Goal: Communication & Community: Answer question/provide support

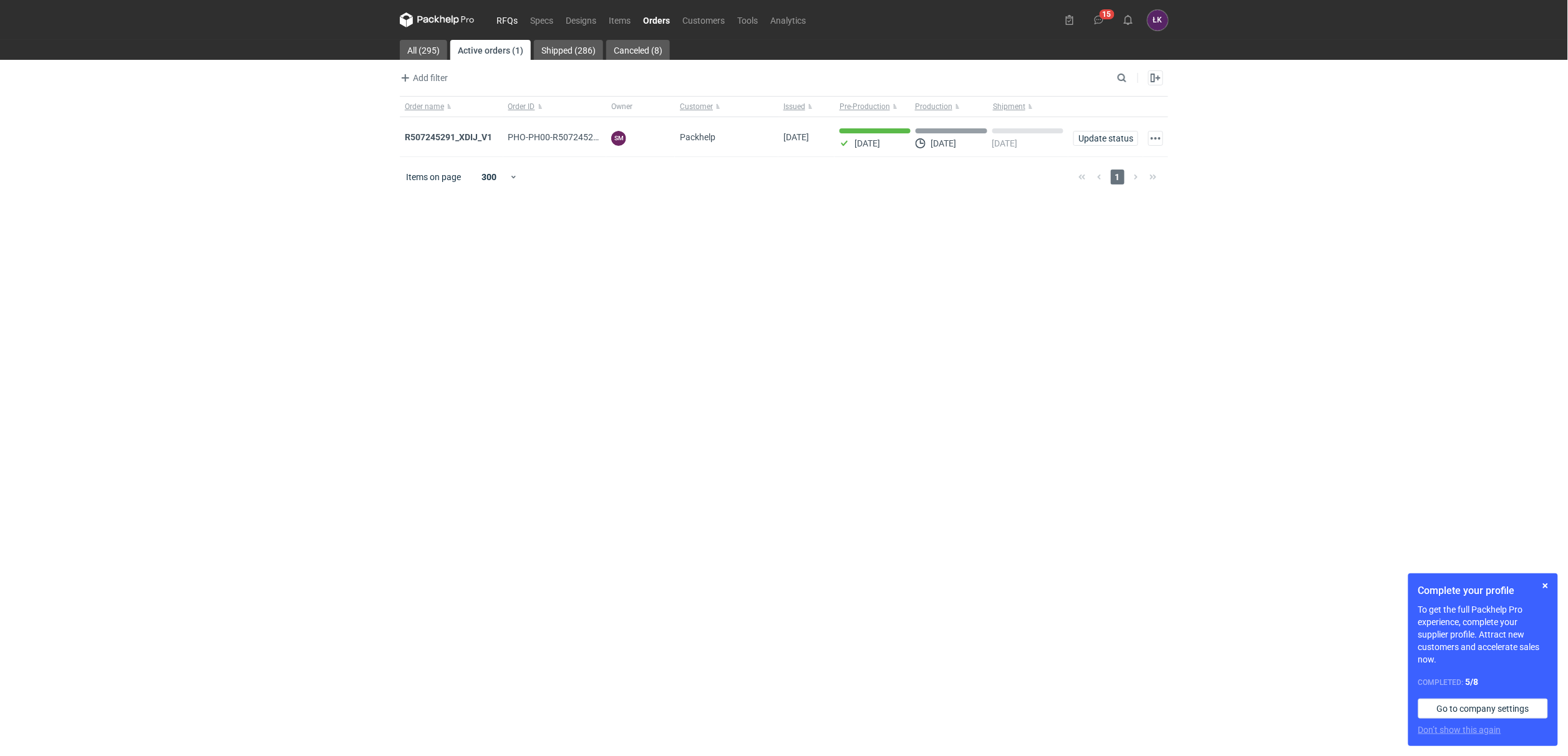
click at [509, 22] on link "RFQs" at bounding box center [506, 20] width 34 height 15
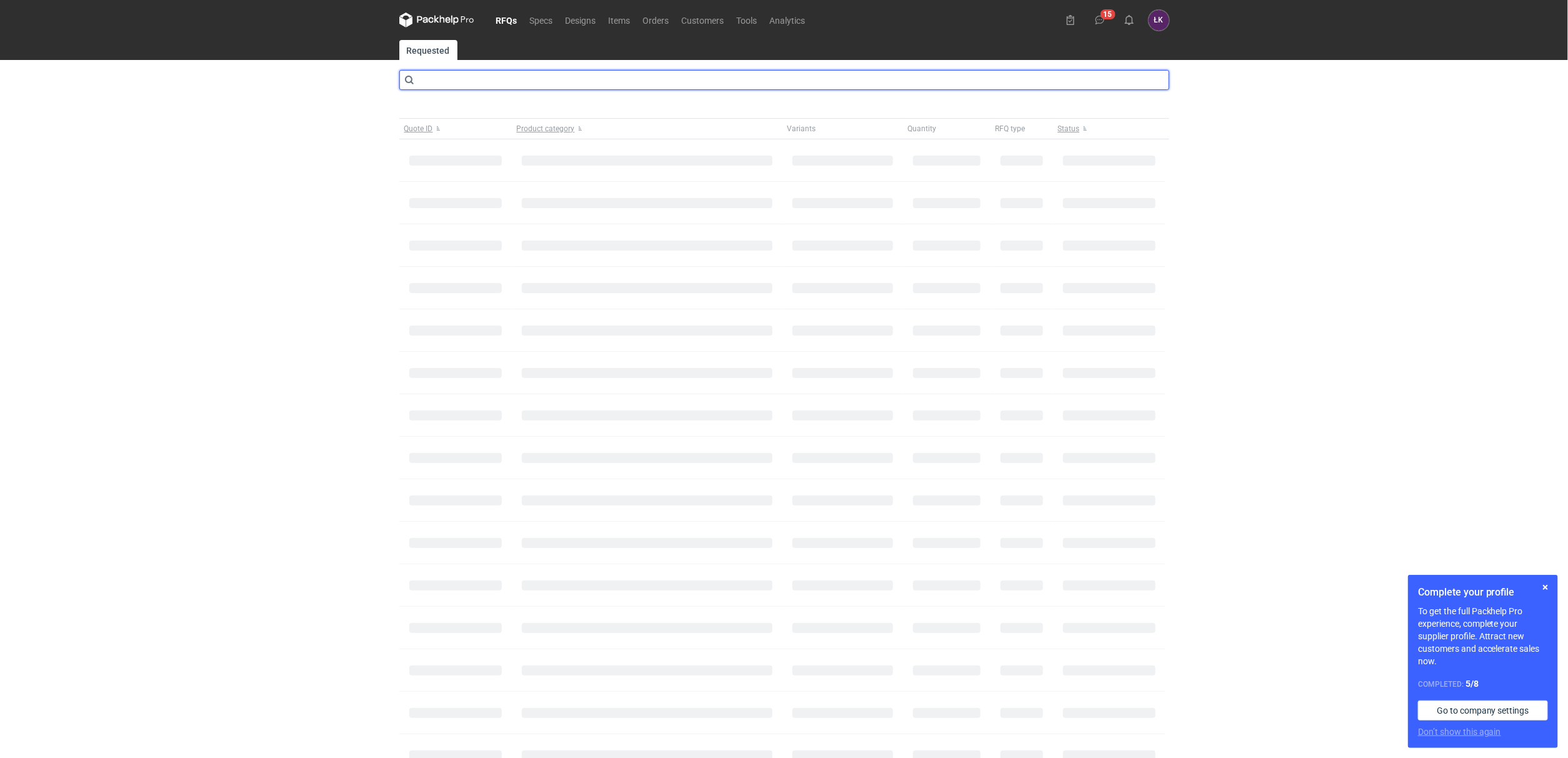
click at [467, 77] on input "text" at bounding box center [785, 80] width 771 height 20
type input "CBFV"
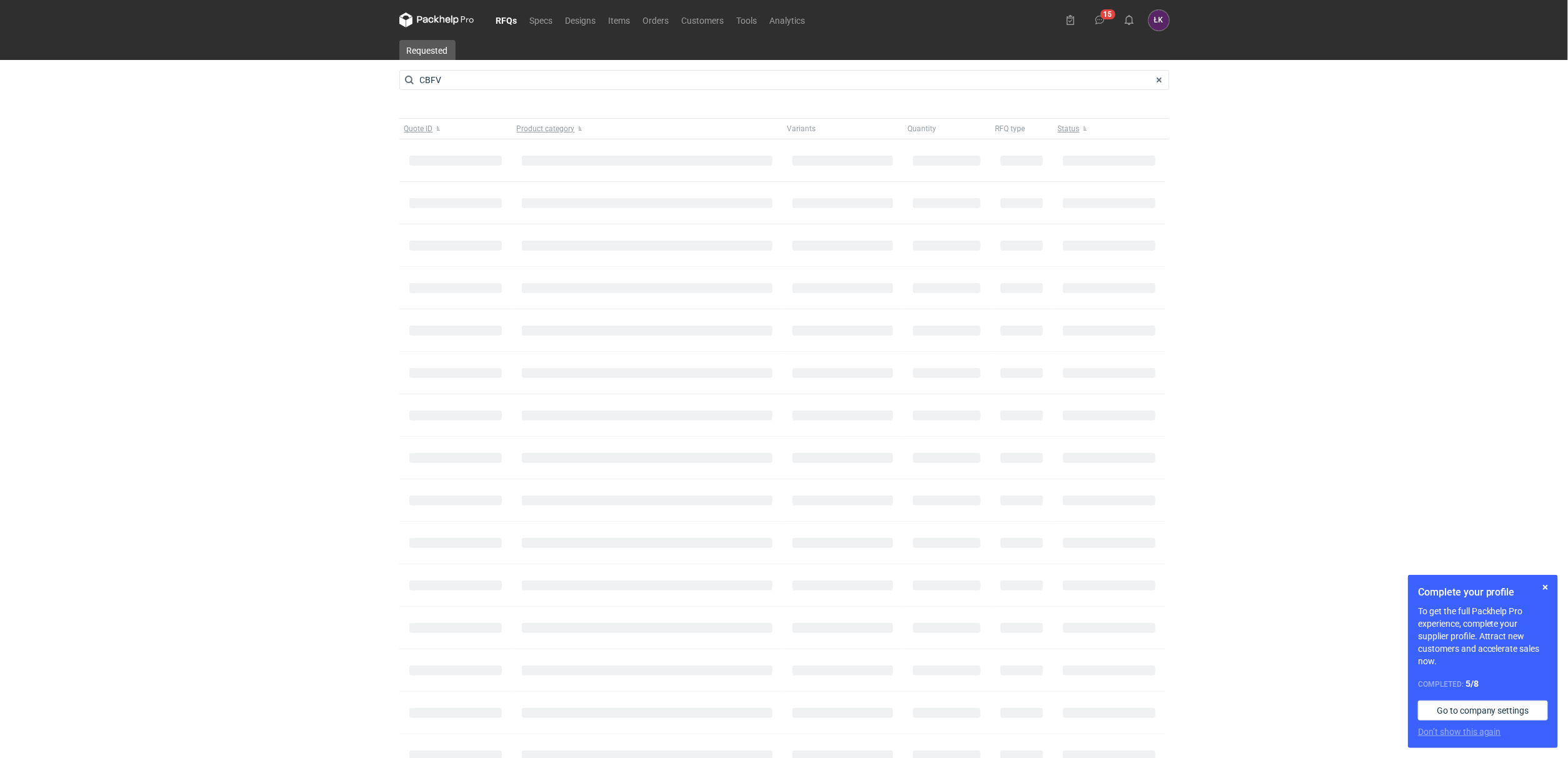
click at [257, 268] on div "RFQs Specs Designs Items Orders Customers Tools Analytics 15 ŁK Łukasz Kowalski…" at bounding box center [784, 379] width 1568 height 758
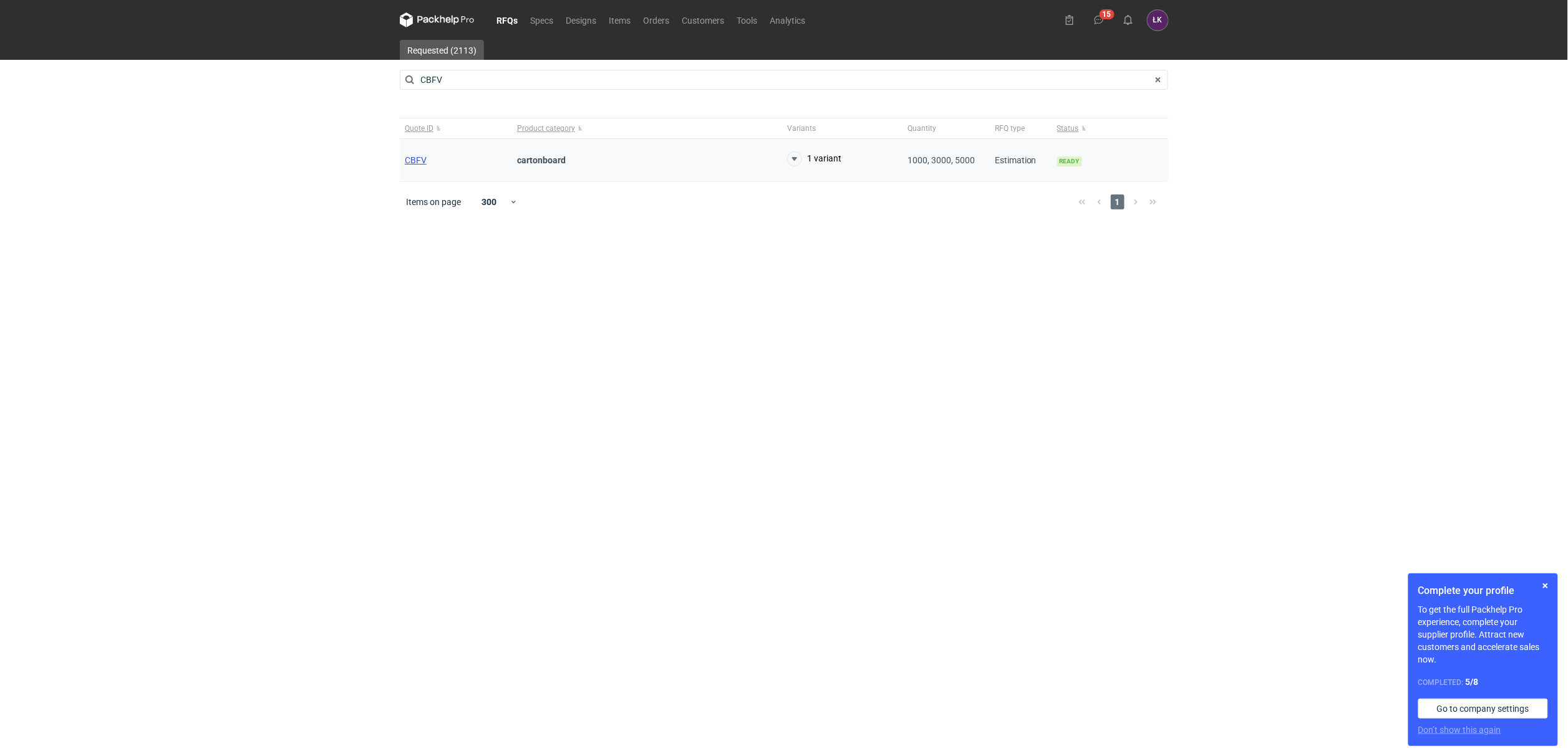
click at [417, 156] on span "CBFV" at bounding box center [415, 160] width 22 height 10
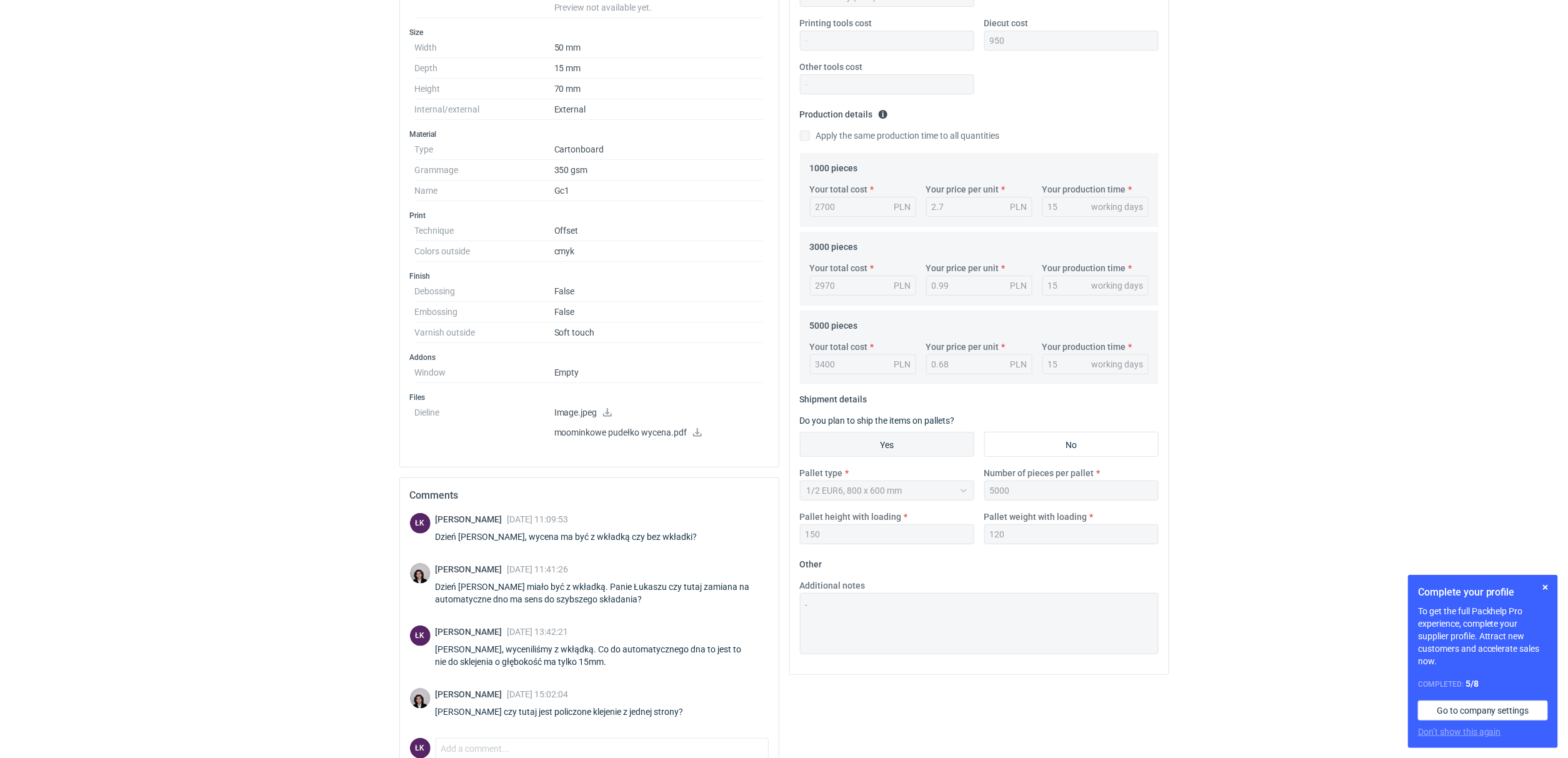
scroll to position [348, 0]
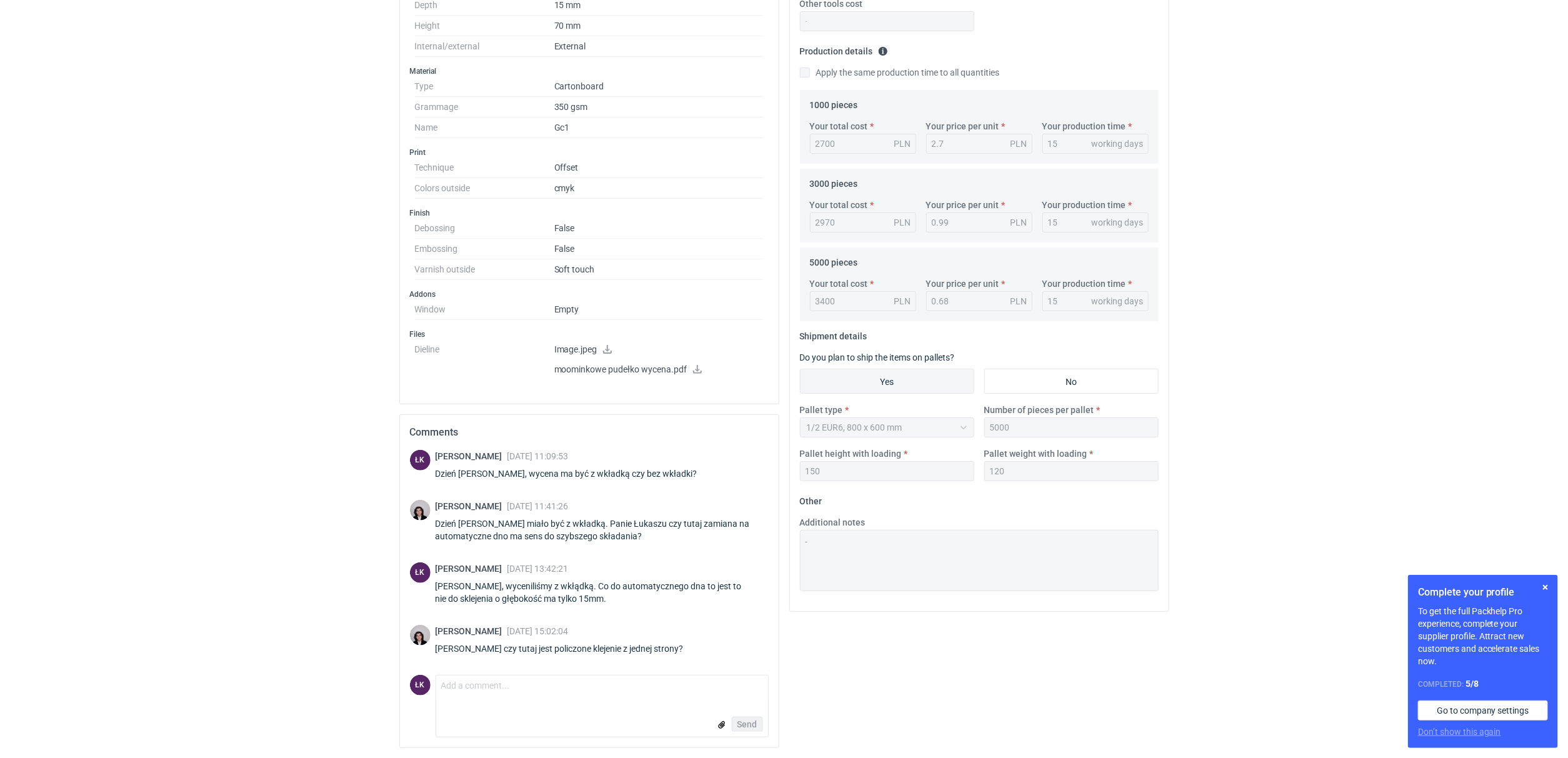
click at [551, 704] on form "Comment message Send" at bounding box center [602, 706] width 333 height 63
click at [487, 699] on textarea "Comment message" at bounding box center [602, 689] width 332 height 26
click at [529, 686] on textarea "Comment message" at bounding box center [602, 689] width 332 height 26
type textarea "Panie Sebastianie, nie, ponieważ zaprojektowany jest "zamek""
click at [856, 667] on div "Your quote This RFQ is a request for quote estimation . This means it's a reque…" at bounding box center [980, 278] width 390 height 959
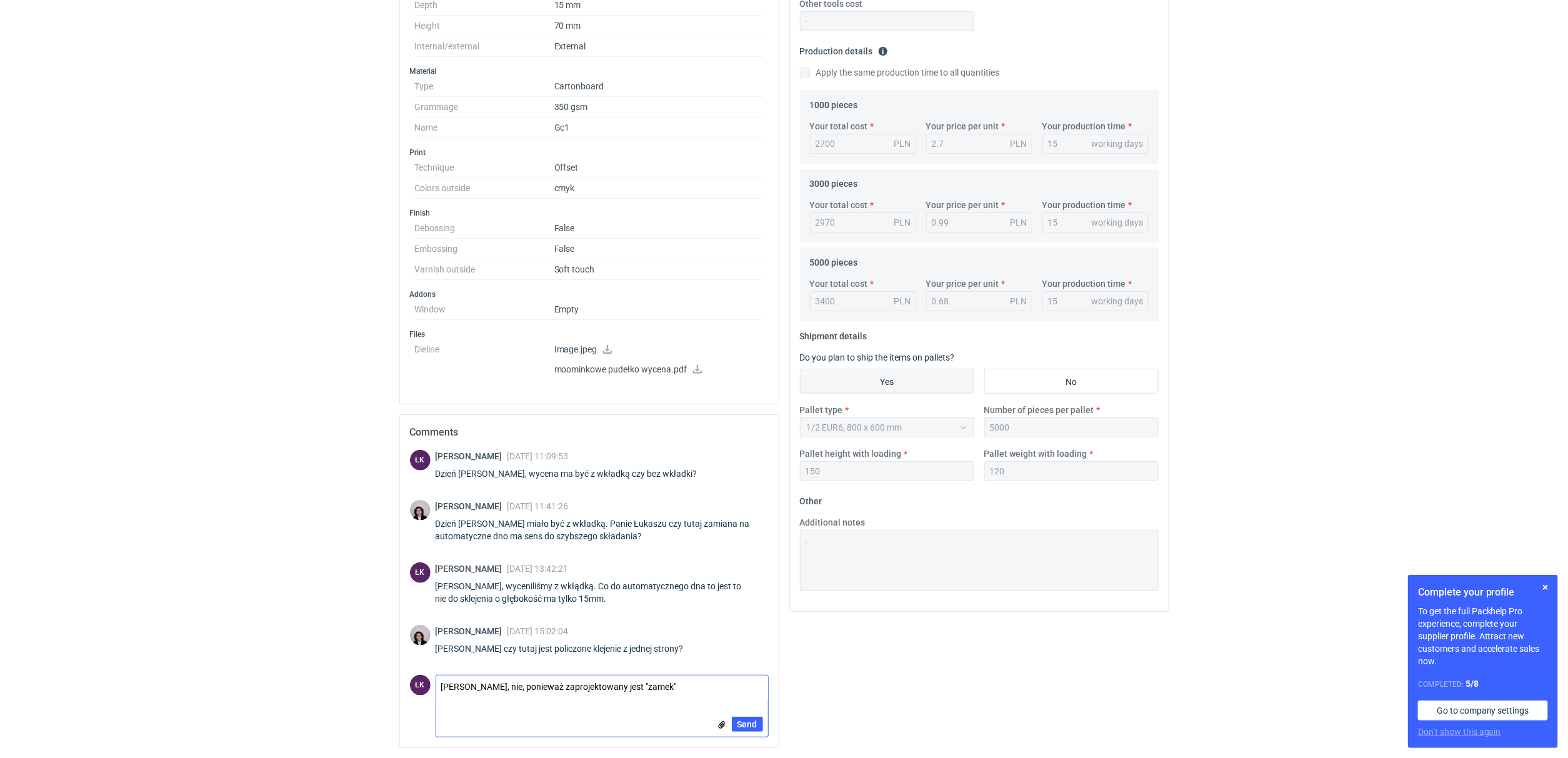
click at [687, 685] on textarea "Panie Sebastianie, nie, ponieważ zaprojektowany jest "zamek"" at bounding box center [602, 689] width 332 height 26
click at [745, 722] on span "Send" at bounding box center [747, 724] width 20 height 9
click at [288, 352] on div "RFQs Specs Designs Items Orders Customers Tools Analytics 15 ŁK Łukasz Kowalski…" at bounding box center [784, 31] width 1568 height 758
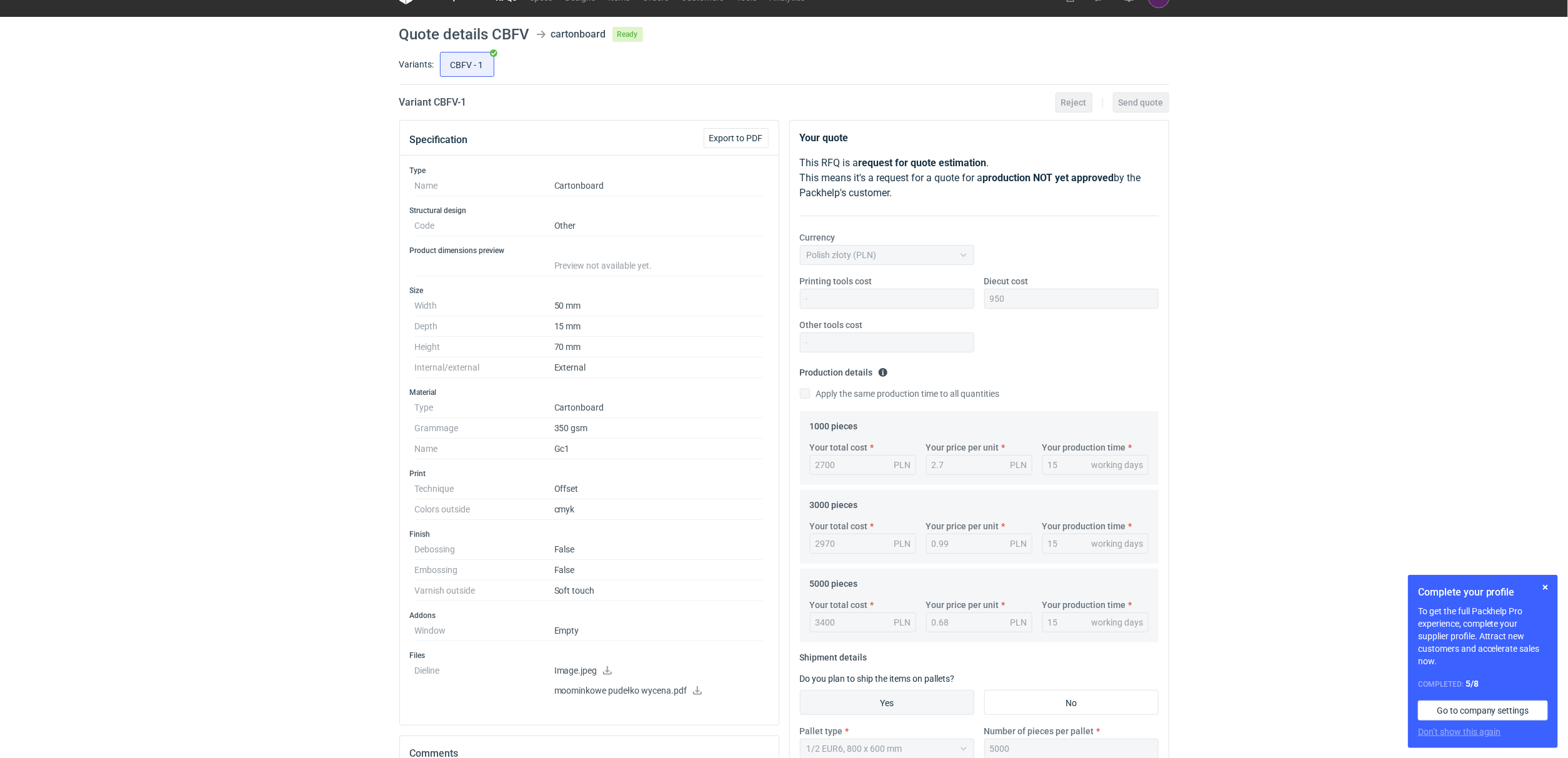
scroll to position [0, 0]
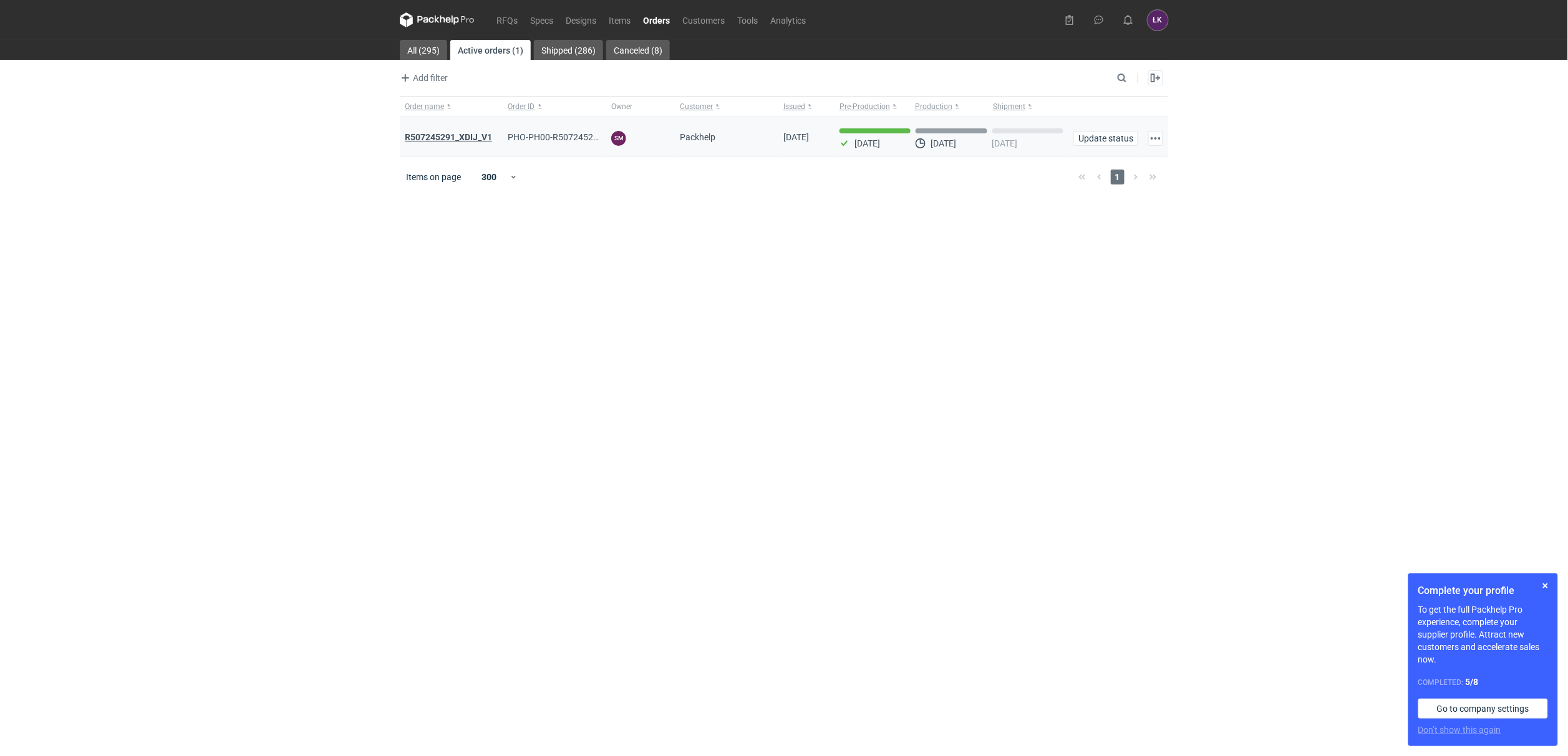
click at [474, 138] on strong "R507245291_XDIJ_V1" at bounding box center [448, 137] width 87 height 10
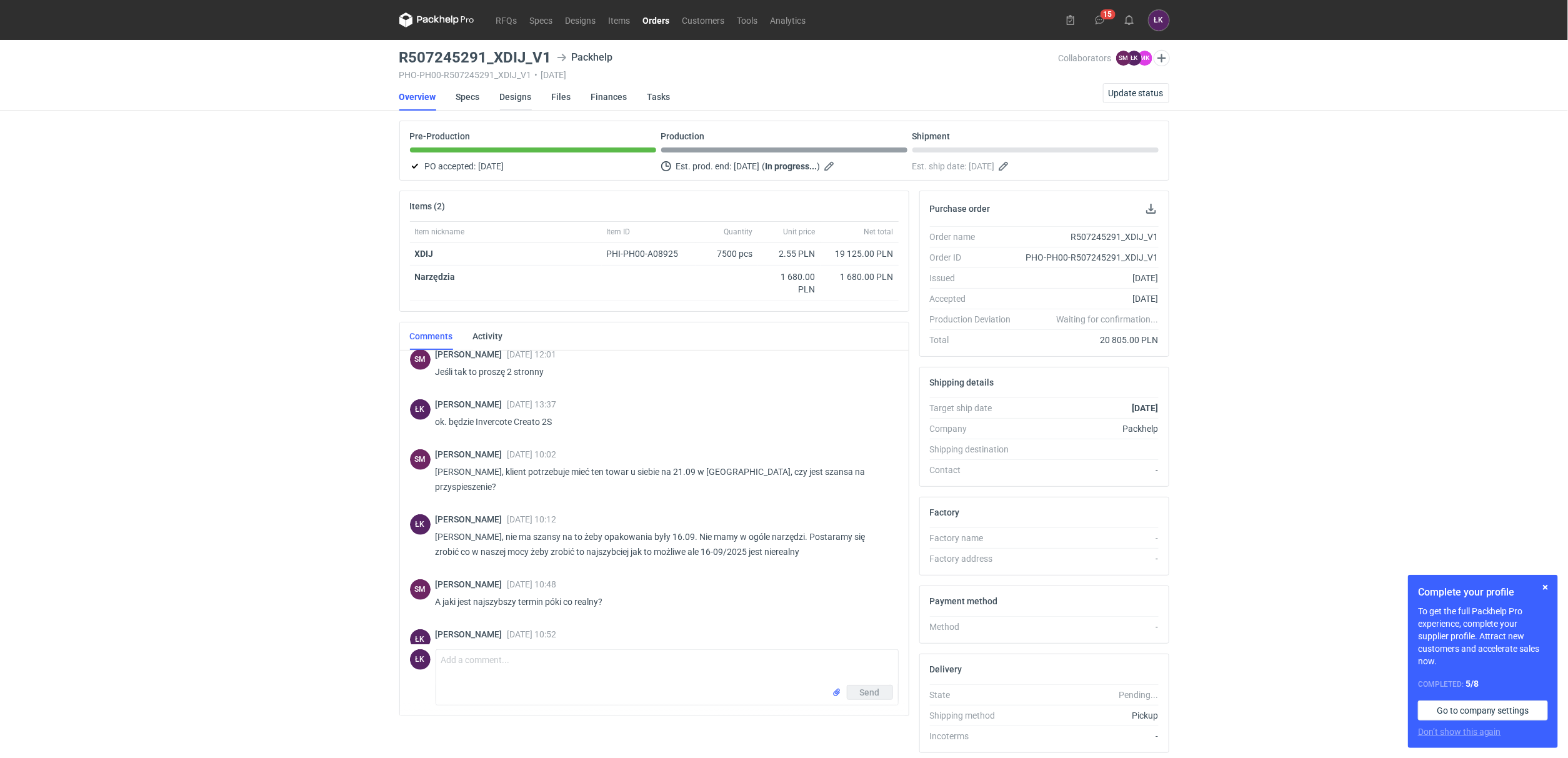
scroll to position [412, 0]
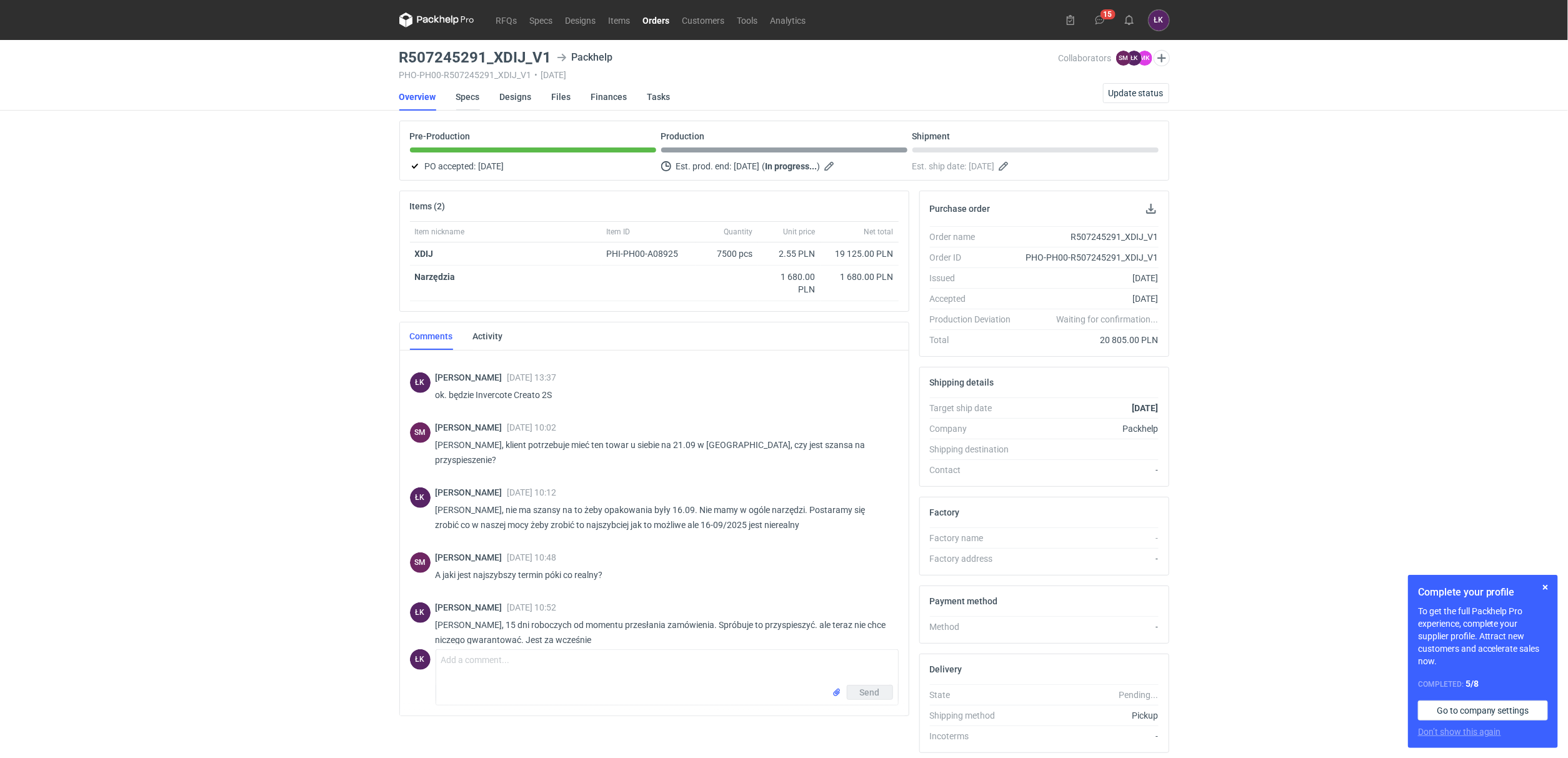
click at [464, 100] on link "Specs" at bounding box center [468, 96] width 24 height 28
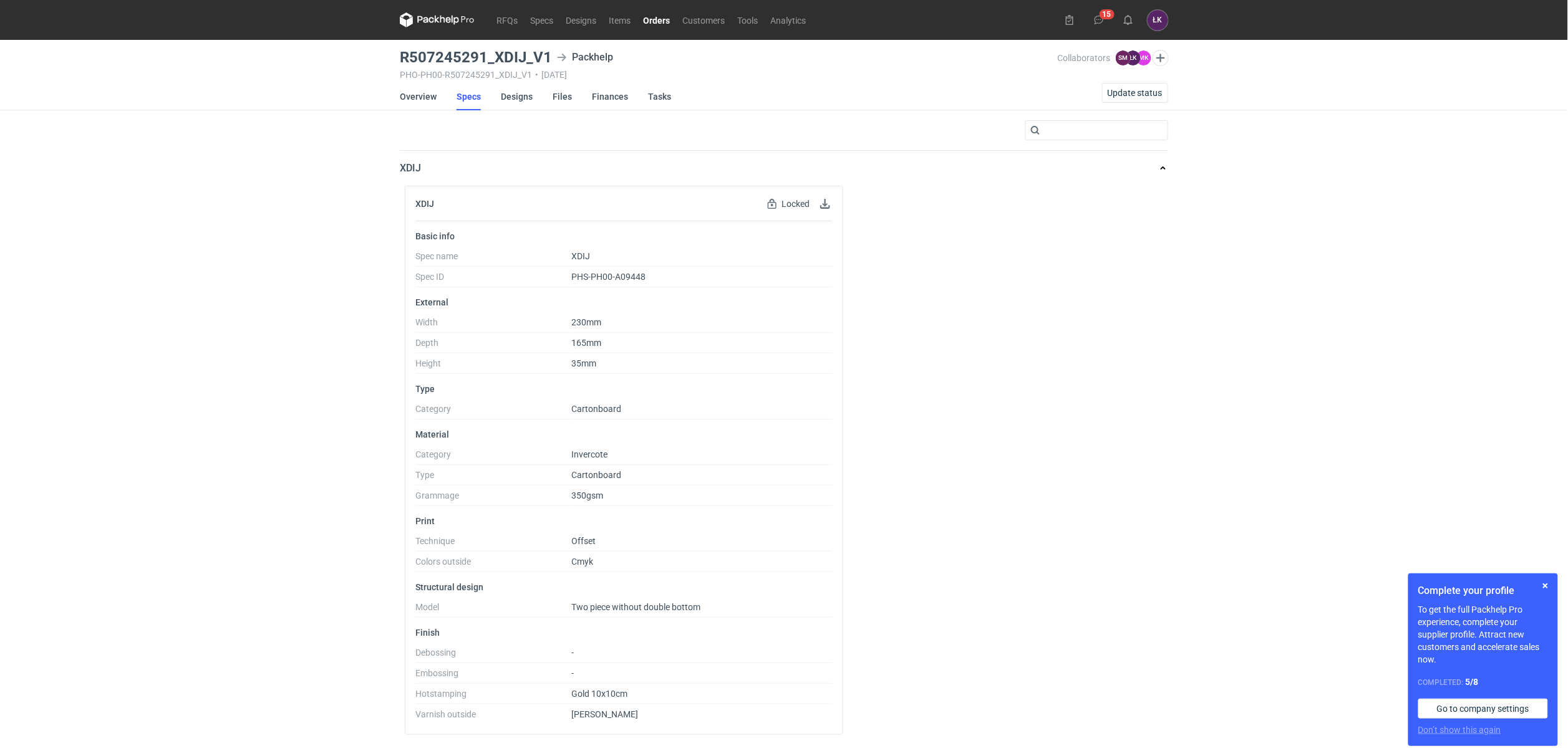
click at [767, 557] on dl "Technique Offset Colors outside Cmyk" at bounding box center [624, 554] width 417 height 37
click at [421, 96] on link "Overview" at bounding box center [418, 96] width 37 height 28
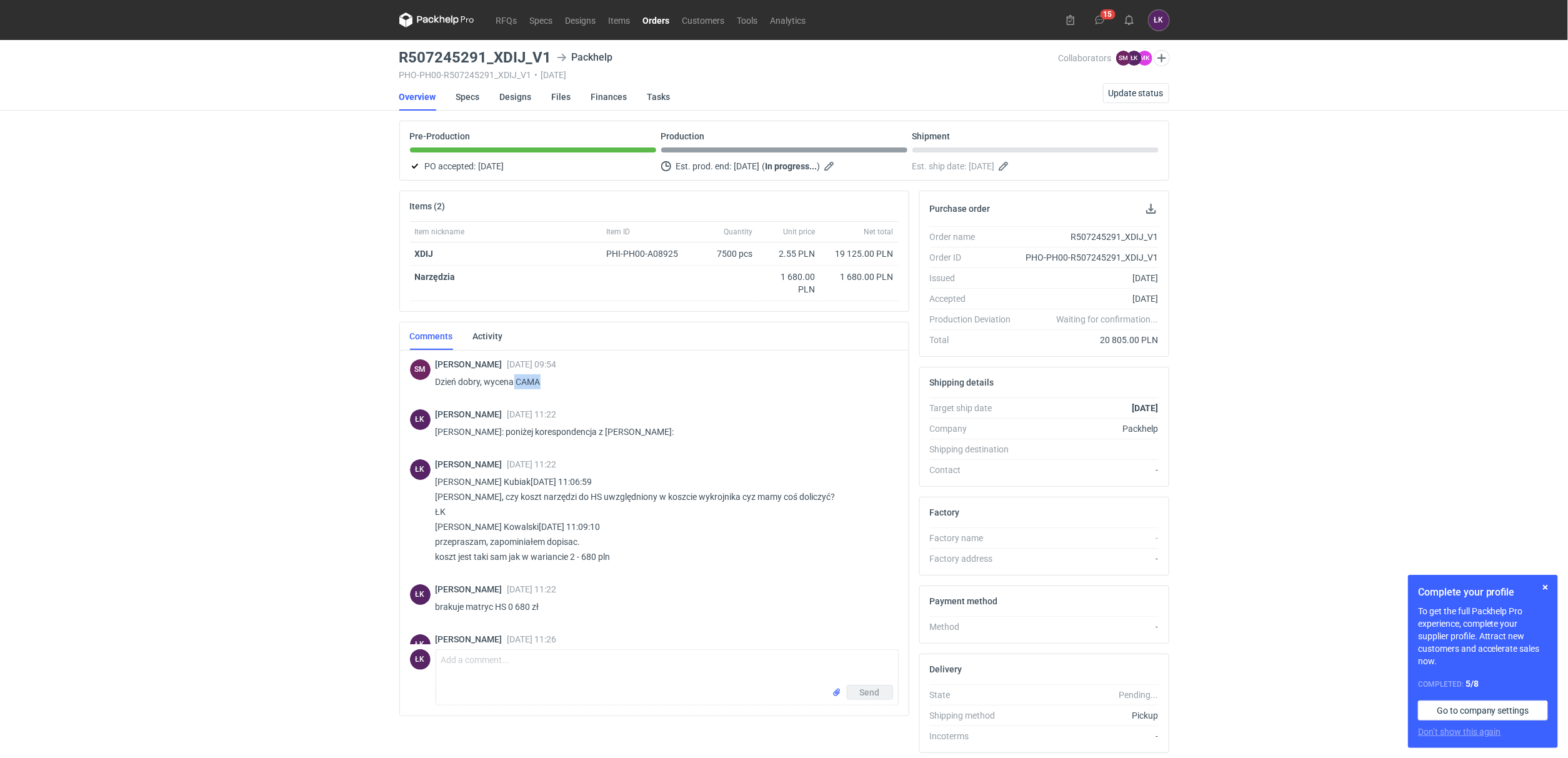
drag, startPoint x: 515, startPoint y: 381, endPoint x: 548, endPoint y: 383, distance: 33.1
click at [548, 383] on p "Dzień dobry, wycena CAMA" at bounding box center [662, 382] width 454 height 15
click at [391, 490] on div "RFQs Specs Designs Items Orders Customers Tools Analytics 15 ŁK [PERSON_NAME] […" at bounding box center [784, 379] width 1568 height 758
click at [465, 99] on link "Specs" at bounding box center [468, 96] width 24 height 28
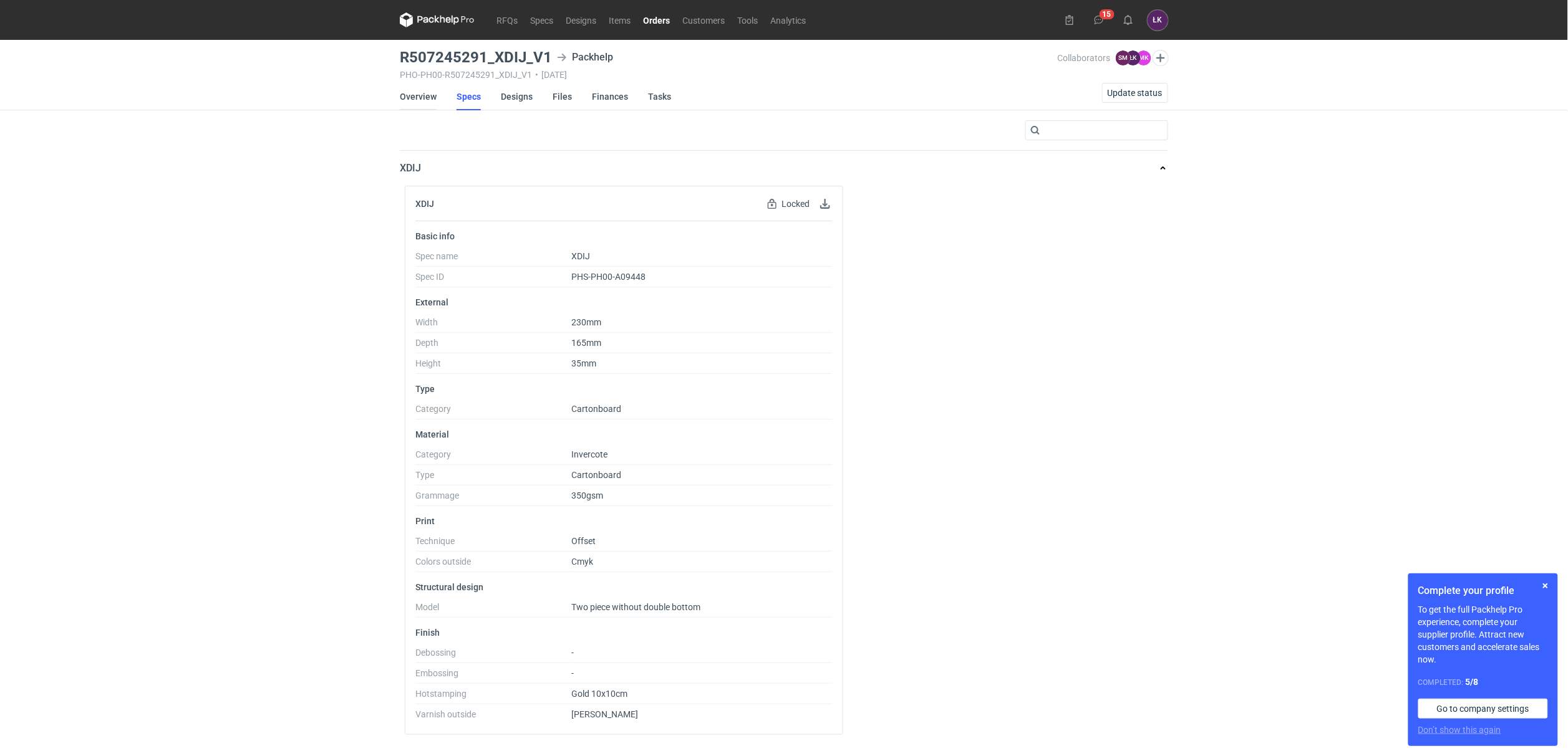
click at [409, 99] on link "Overview" at bounding box center [418, 96] width 37 height 28
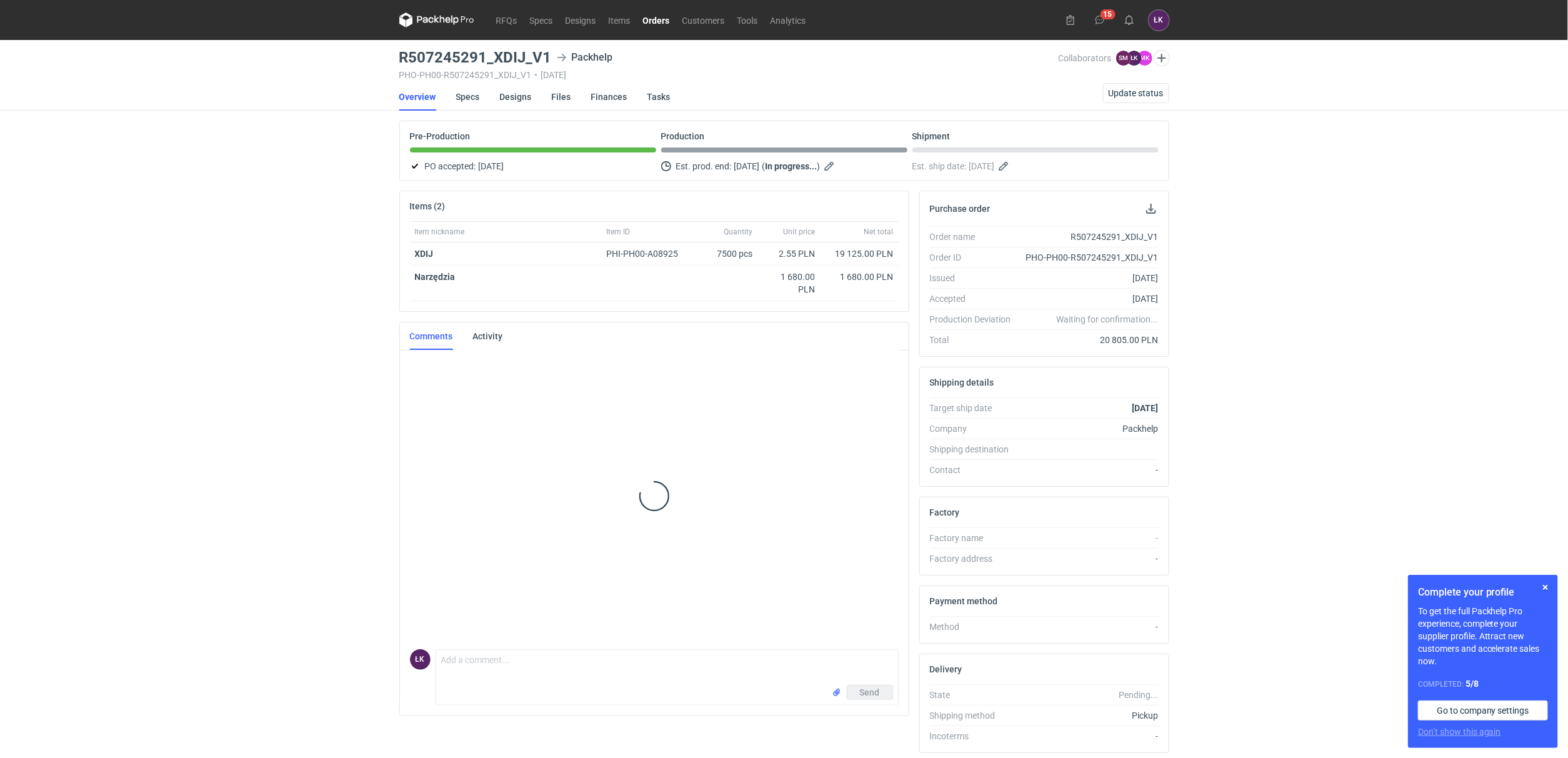
scroll to position [412, 0]
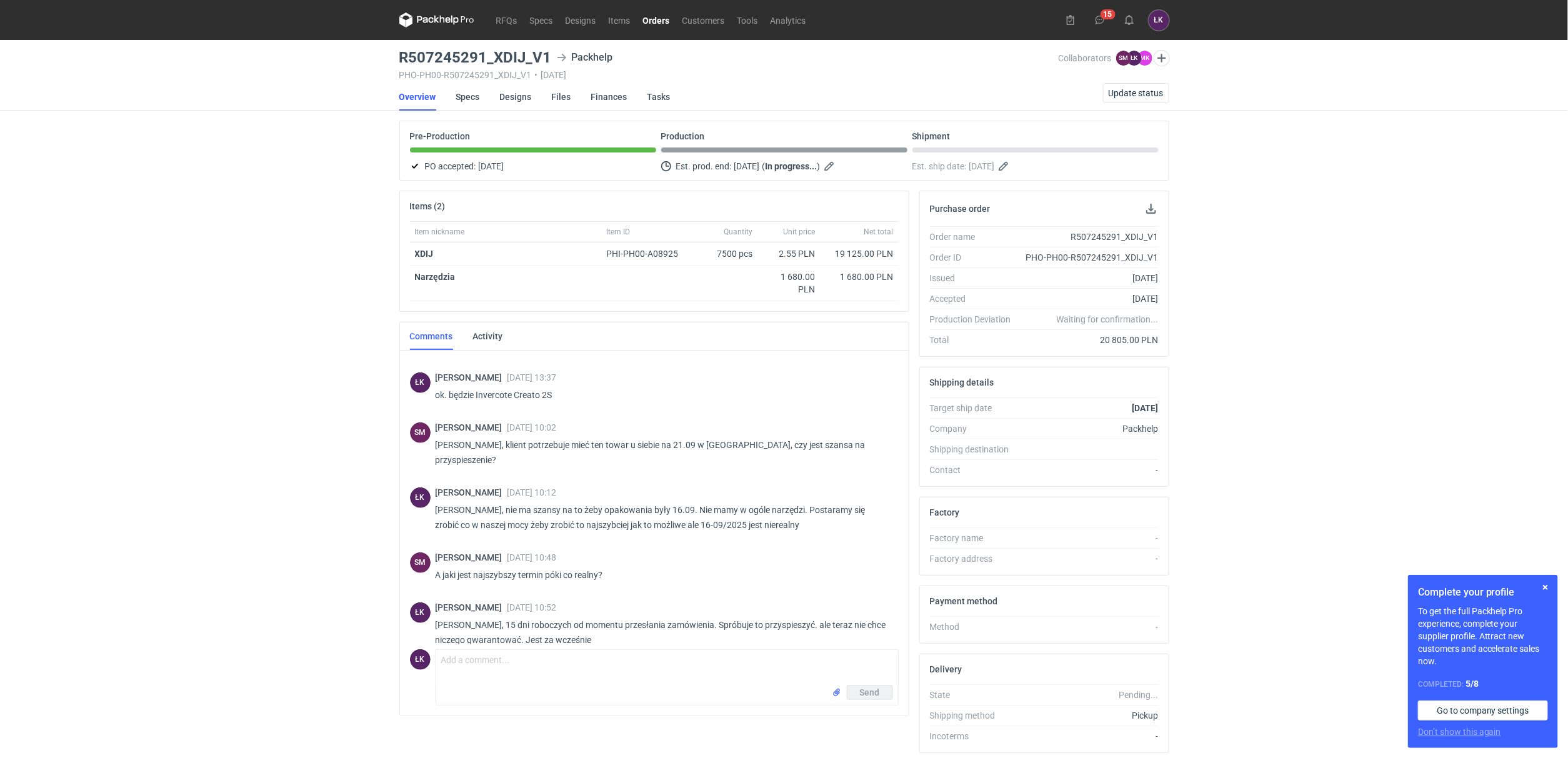
drag, startPoint x: 240, startPoint y: 419, endPoint x: 263, endPoint y: 412, distance: 24.0
click at [250, 418] on div "RFQs Specs Designs Items Orders Customers Tools Analytics 15 ŁK [PERSON_NAME] […" at bounding box center [784, 379] width 1568 height 758
